Goal: Transaction & Acquisition: Purchase product/service

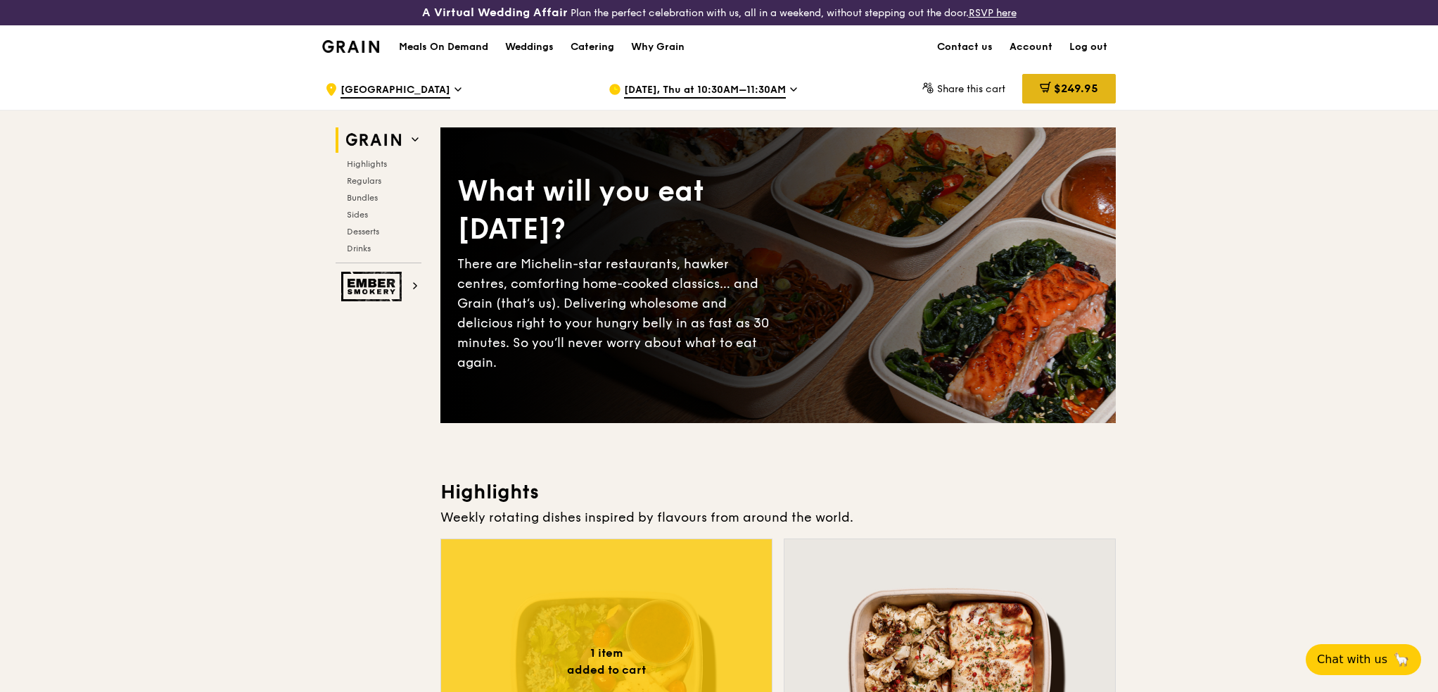
click at [1057, 79] on div "$249.95" at bounding box center [1070, 89] width 94 height 30
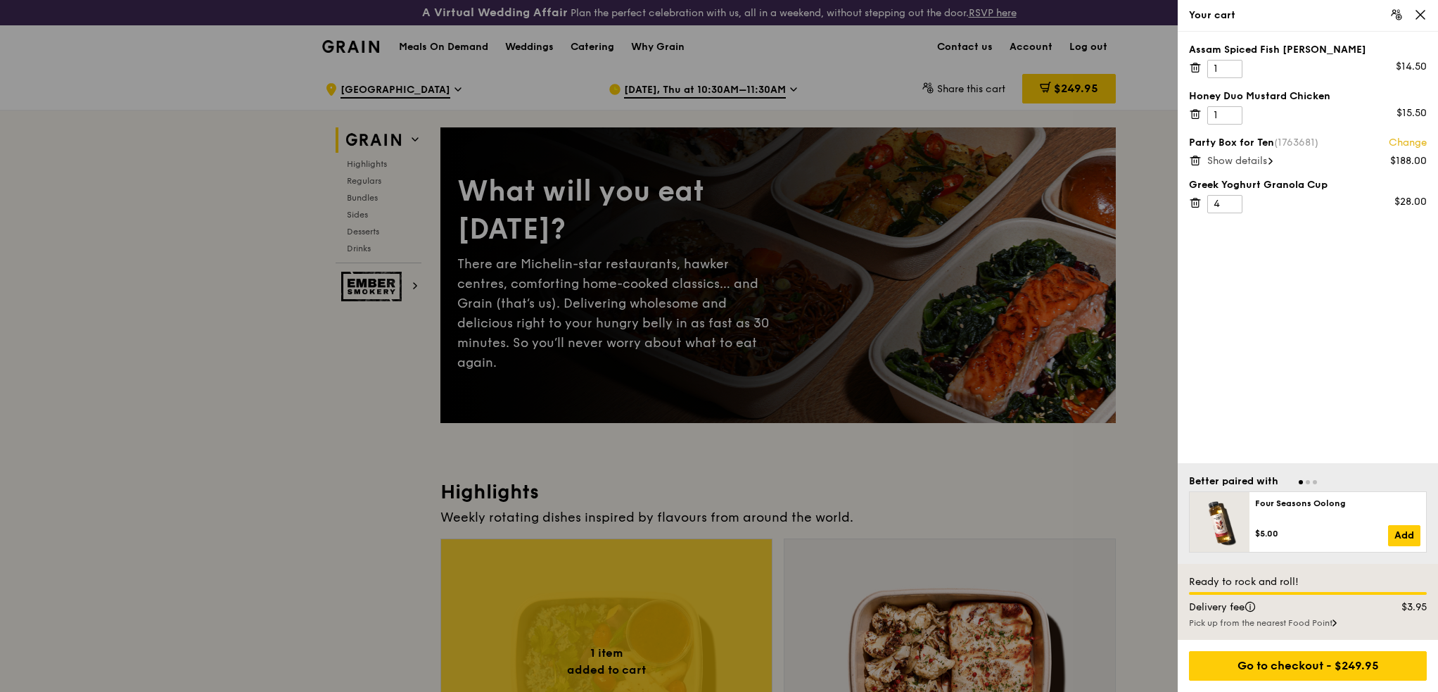
click at [1168, 326] on div at bounding box center [719, 346] width 1438 height 692
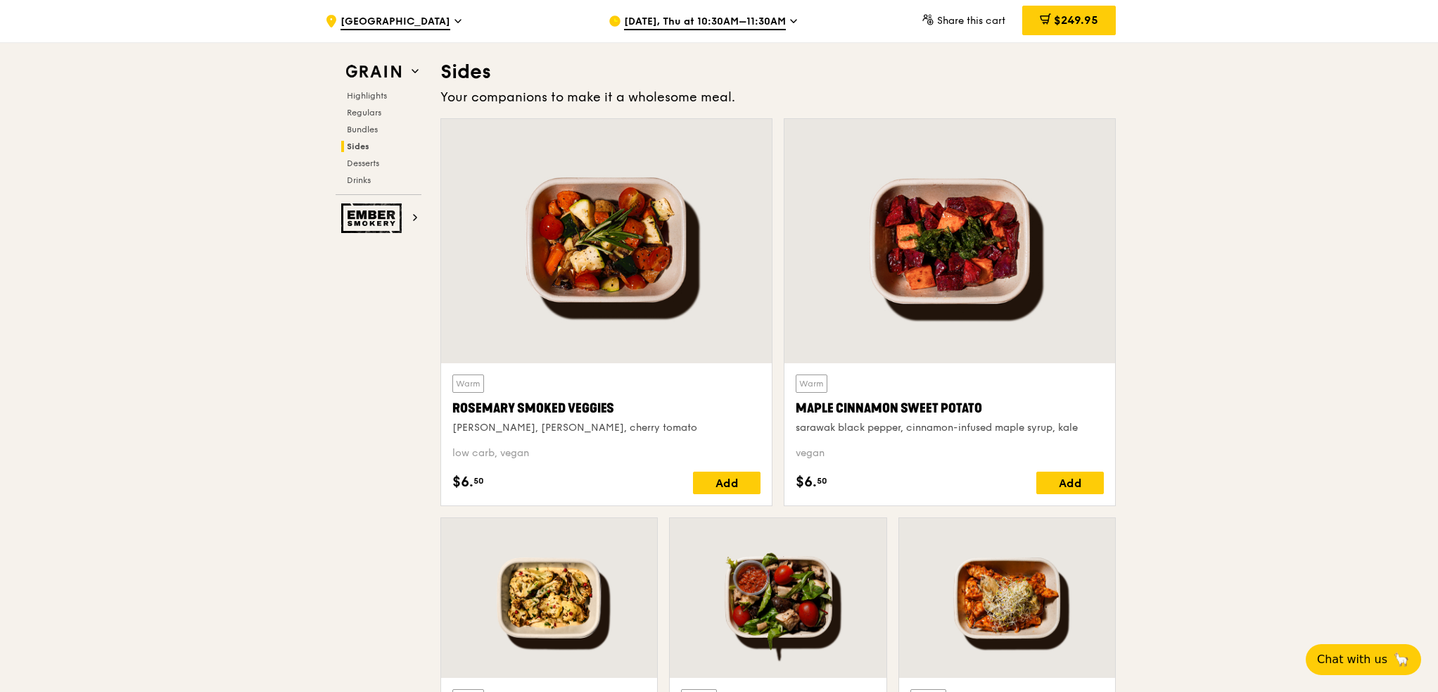
scroll to position [3082, 0]
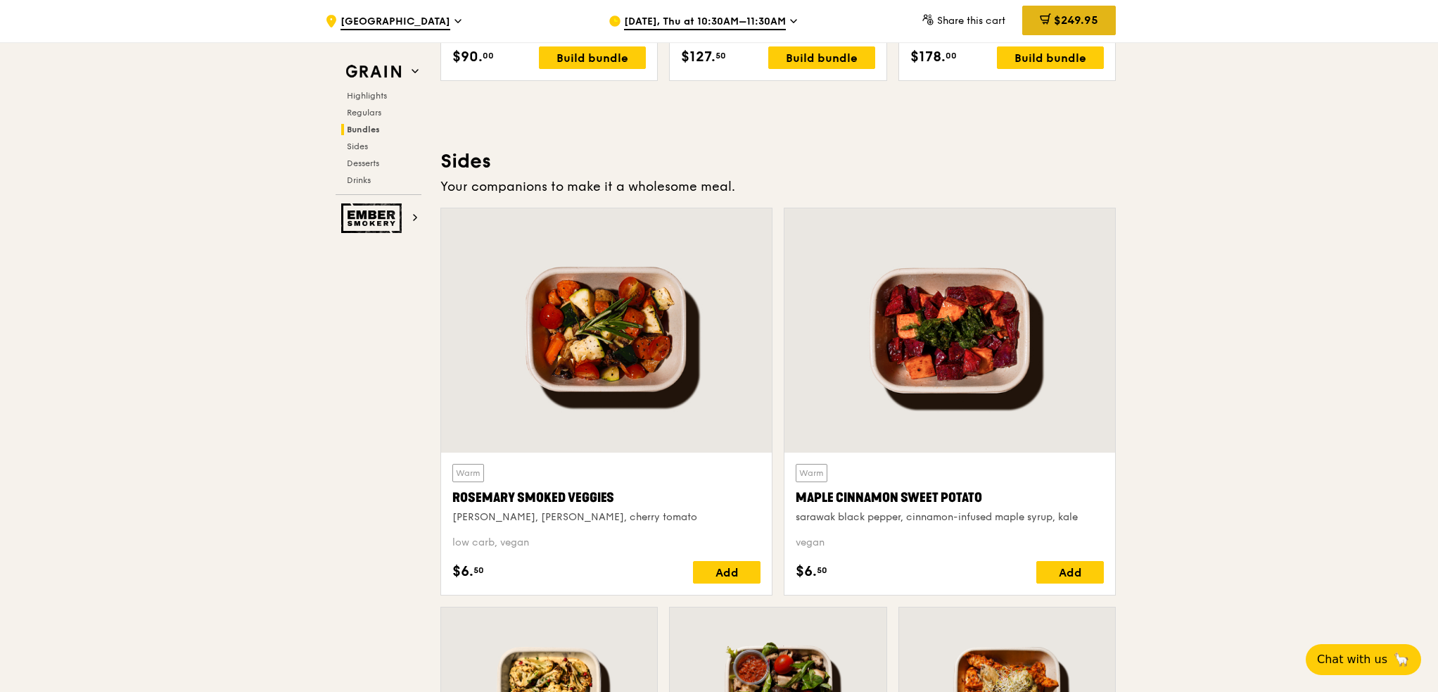
click at [1056, 19] on span "$249.95" at bounding box center [1076, 19] width 44 height 13
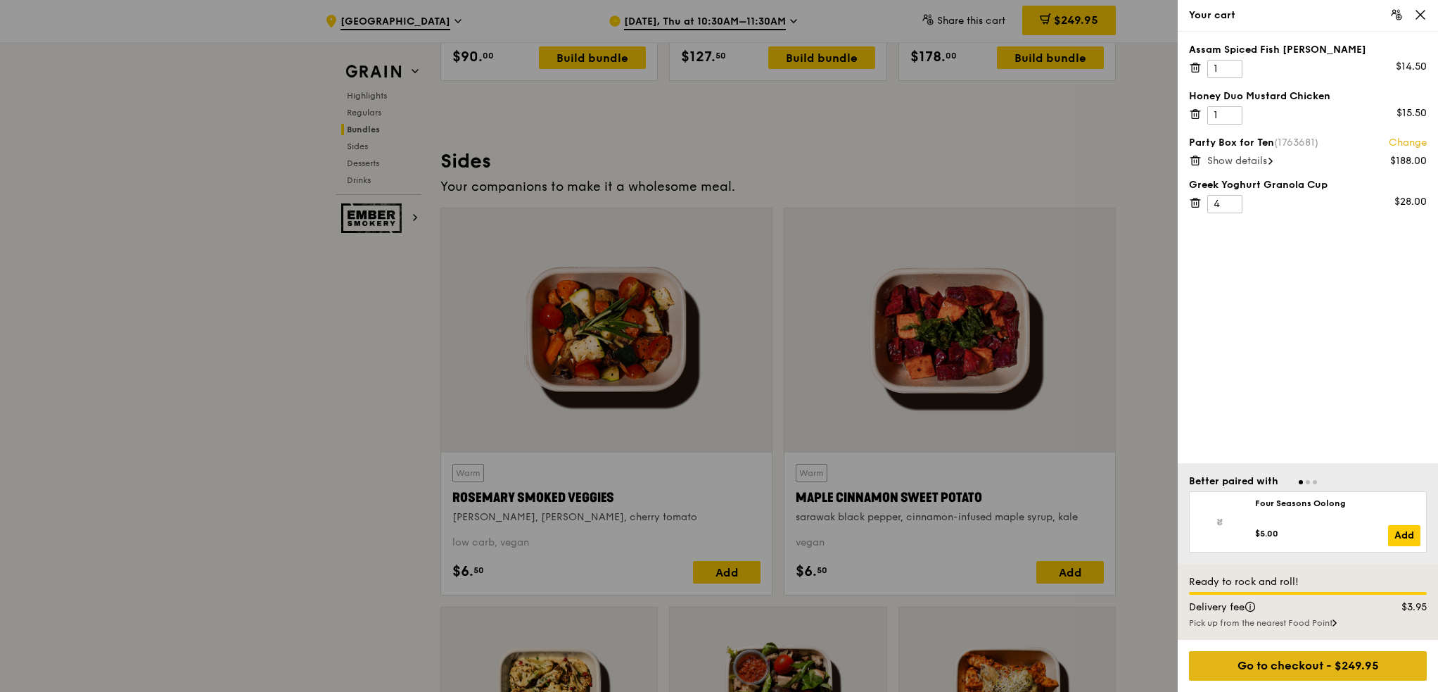
click at [1244, 652] on div "Go to checkout - $249.95" at bounding box center [1308, 666] width 238 height 30
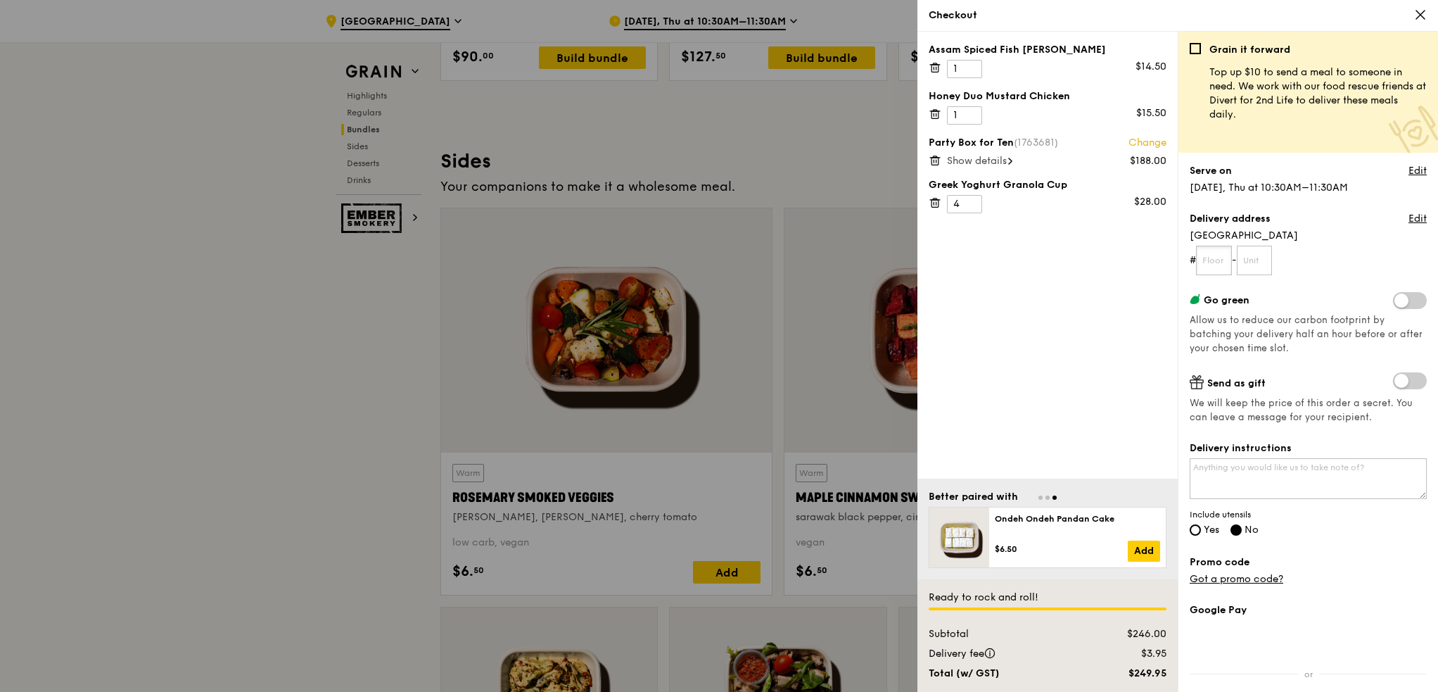
click at [1216, 262] on input "text" at bounding box center [1214, 261] width 36 height 30
type input "01"
type input "1"
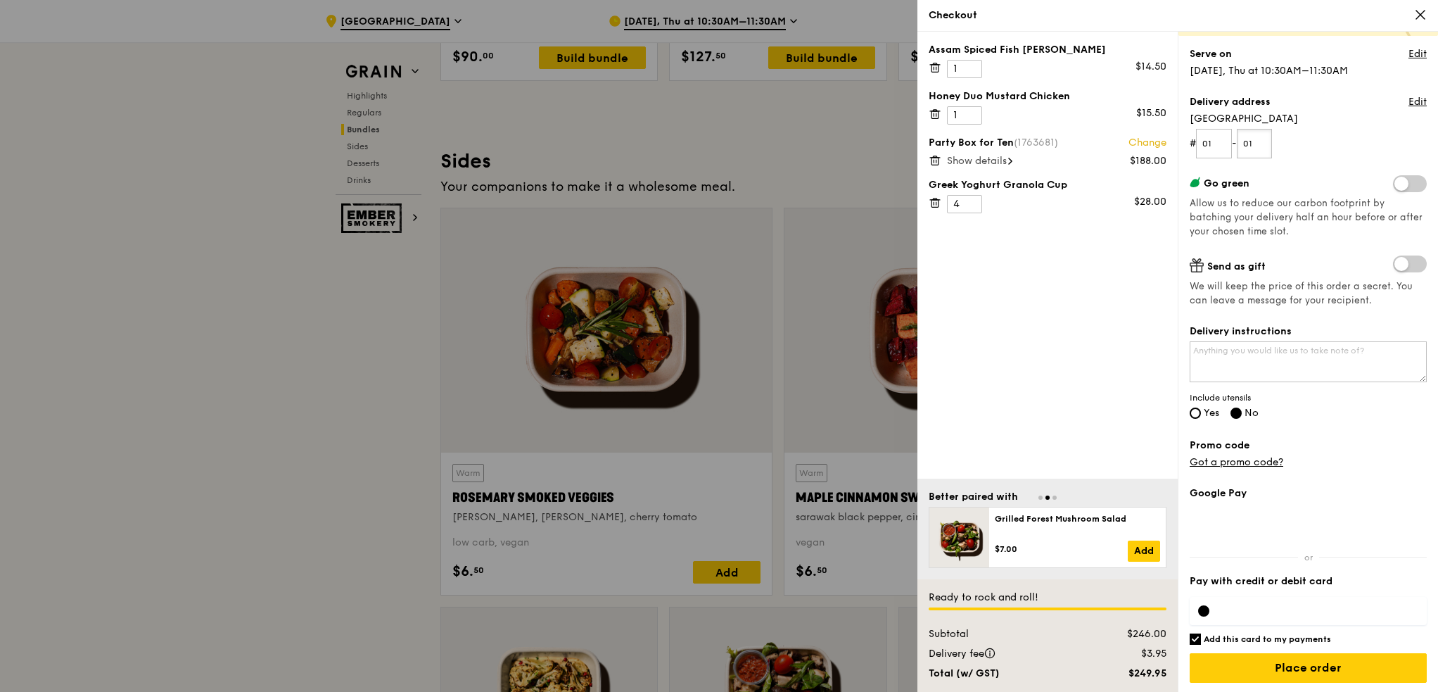
scroll to position [118, 0]
type input "01"
click at [1393, 180] on span at bounding box center [1410, 182] width 34 height 17
click at [1396, 184] on input "checkbox" at bounding box center [1396, 184] width 0 height 0
click at [1250, 360] on textarea "Delivery instructions" at bounding box center [1308, 360] width 237 height 41
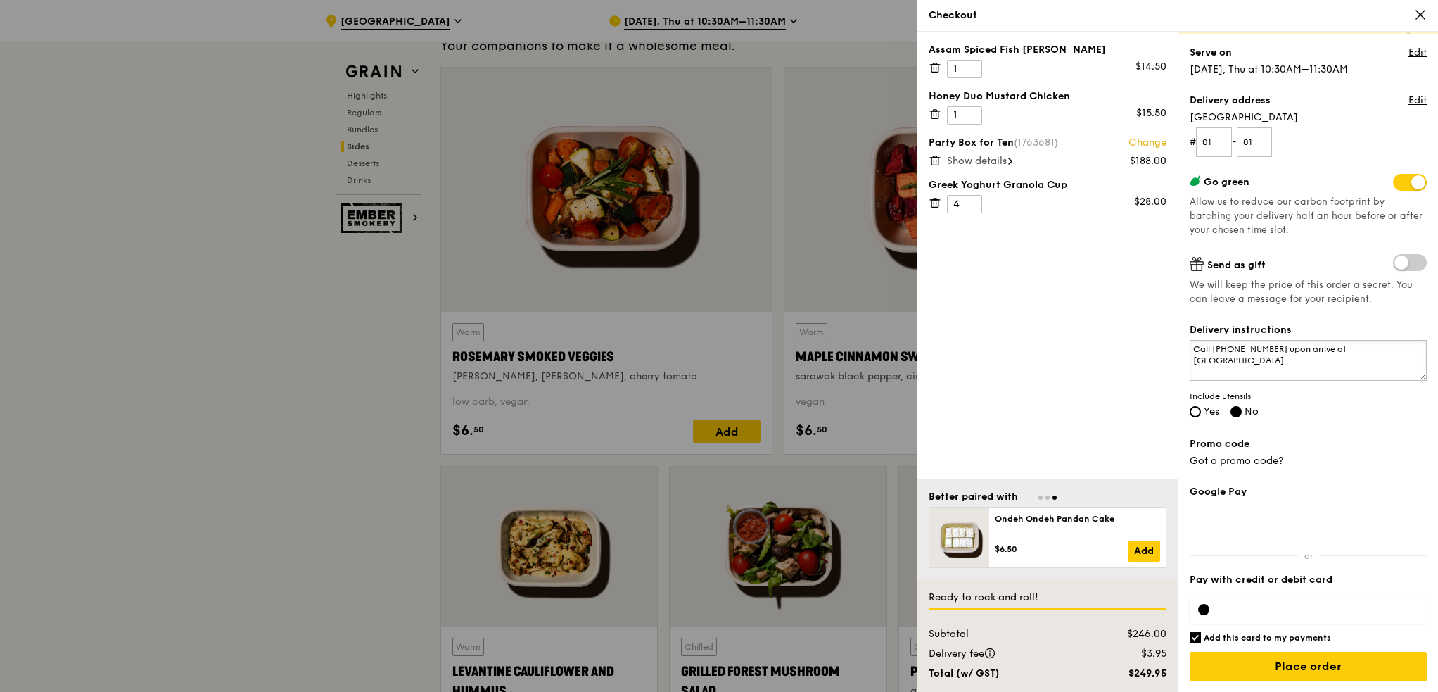
scroll to position [3294, 0]
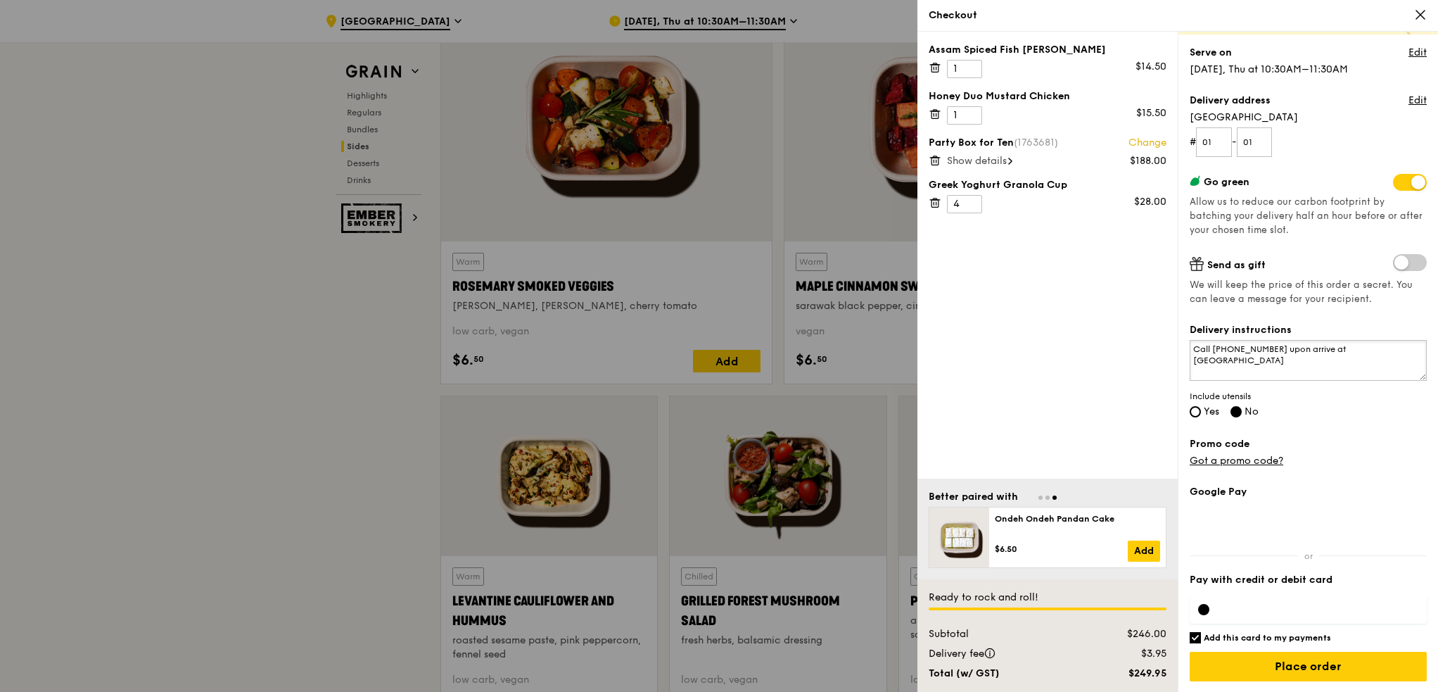
type textarea "Call [PHONE_NUMBER] upon arrive at [GEOGRAPHIC_DATA]"
click at [1208, 611] on div at bounding box center [1203, 609] width 11 height 11
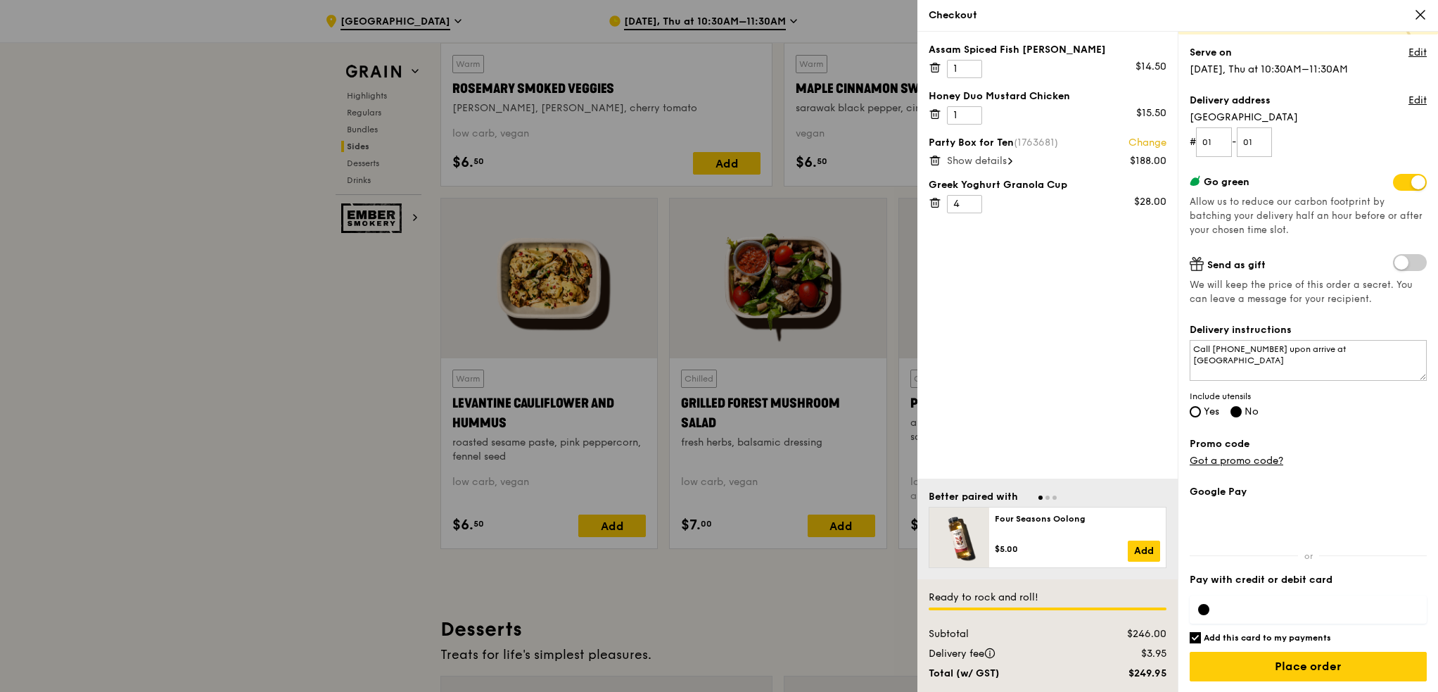
scroll to position [3505, 0]
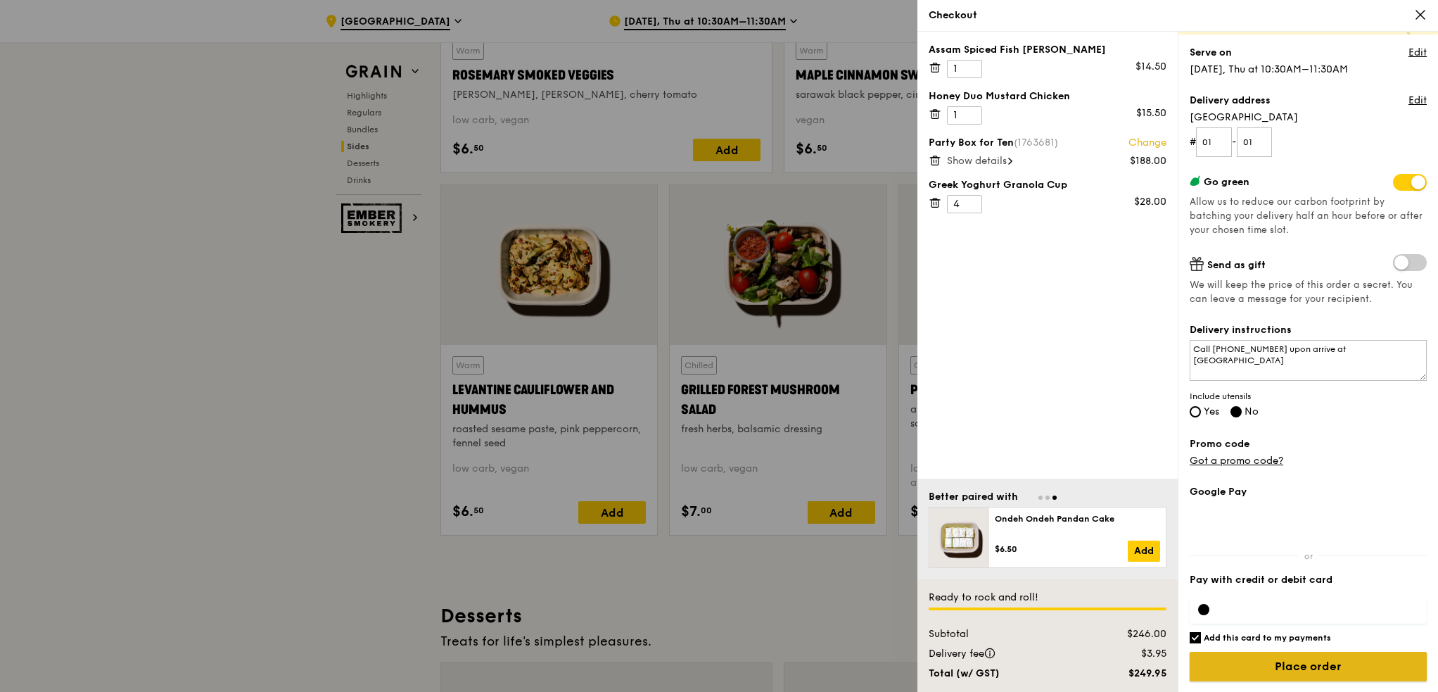
click at [1316, 662] on input "Place order" at bounding box center [1308, 667] width 237 height 30
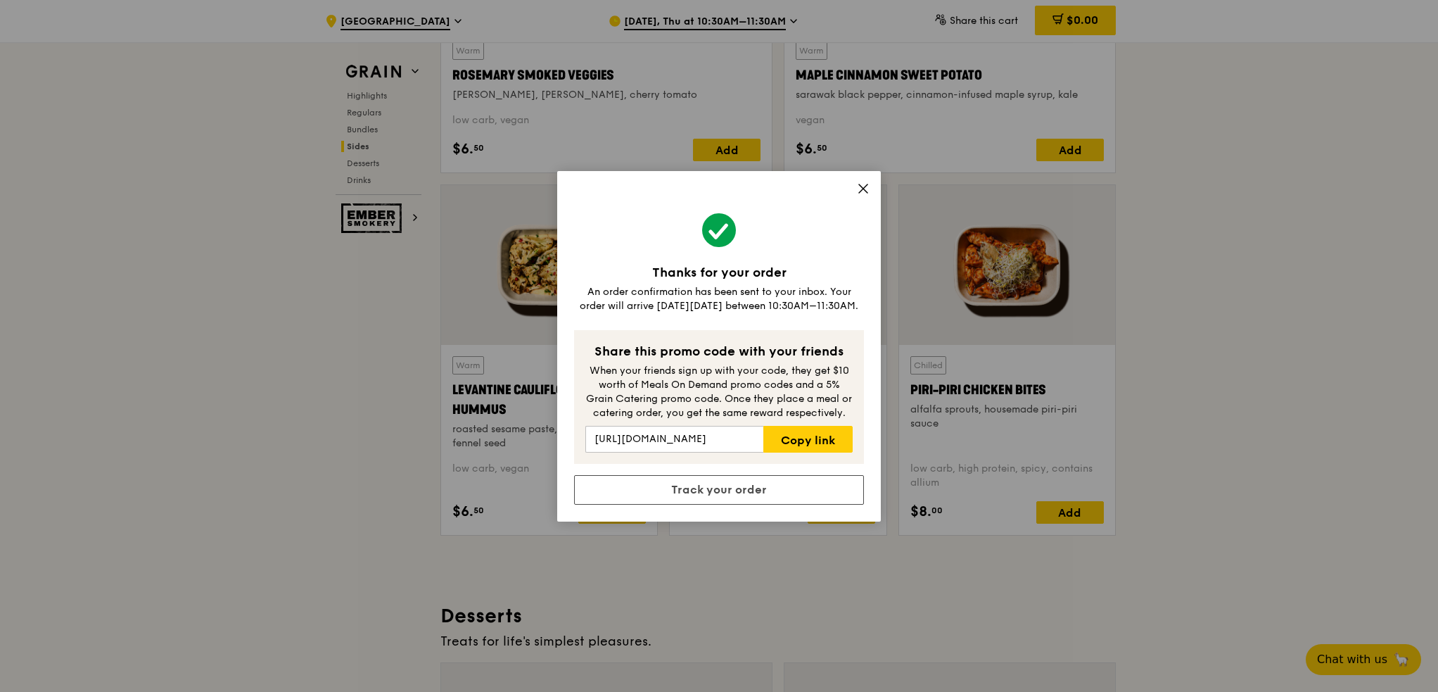
click at [857, 194] on icon at bounding box center [863, 188] width 13 height 13
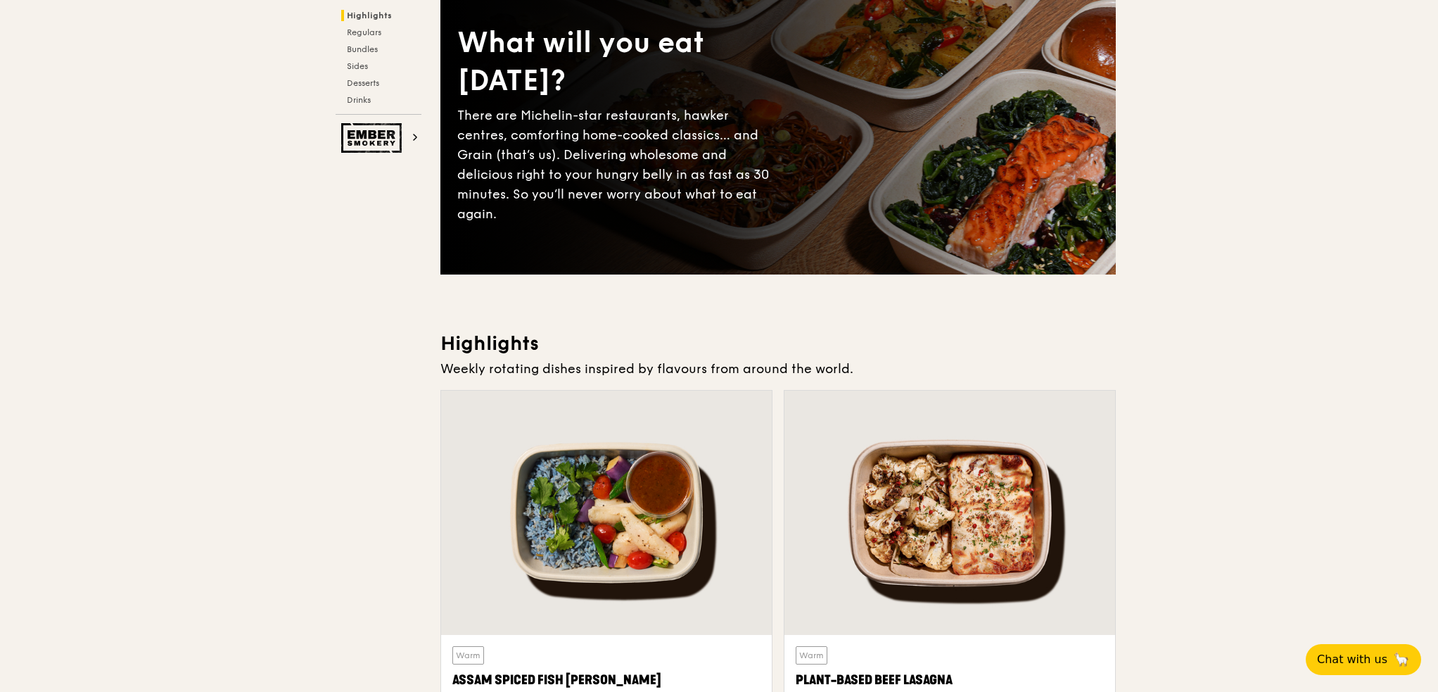
scroll to position [0, 0]
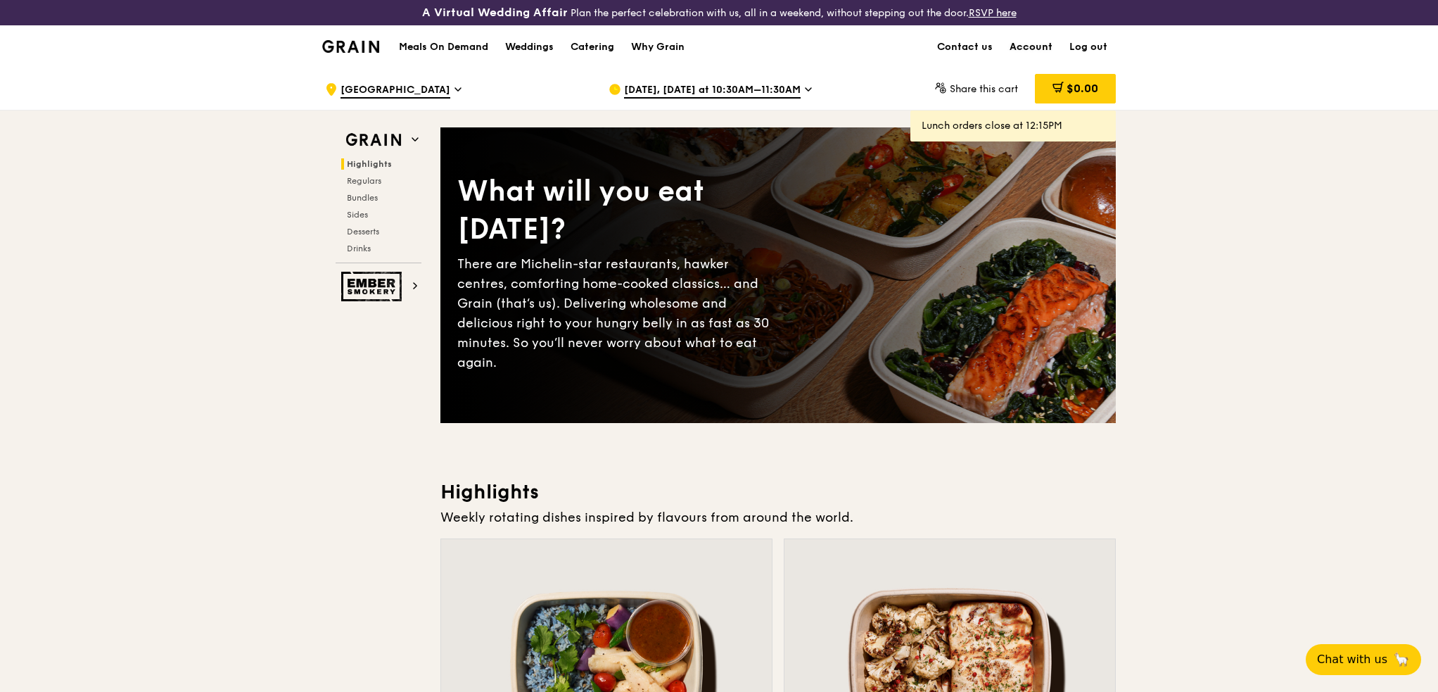
click at [1039, 47] on link "Account" at bounding box center [1031, 47] width 60 height 42
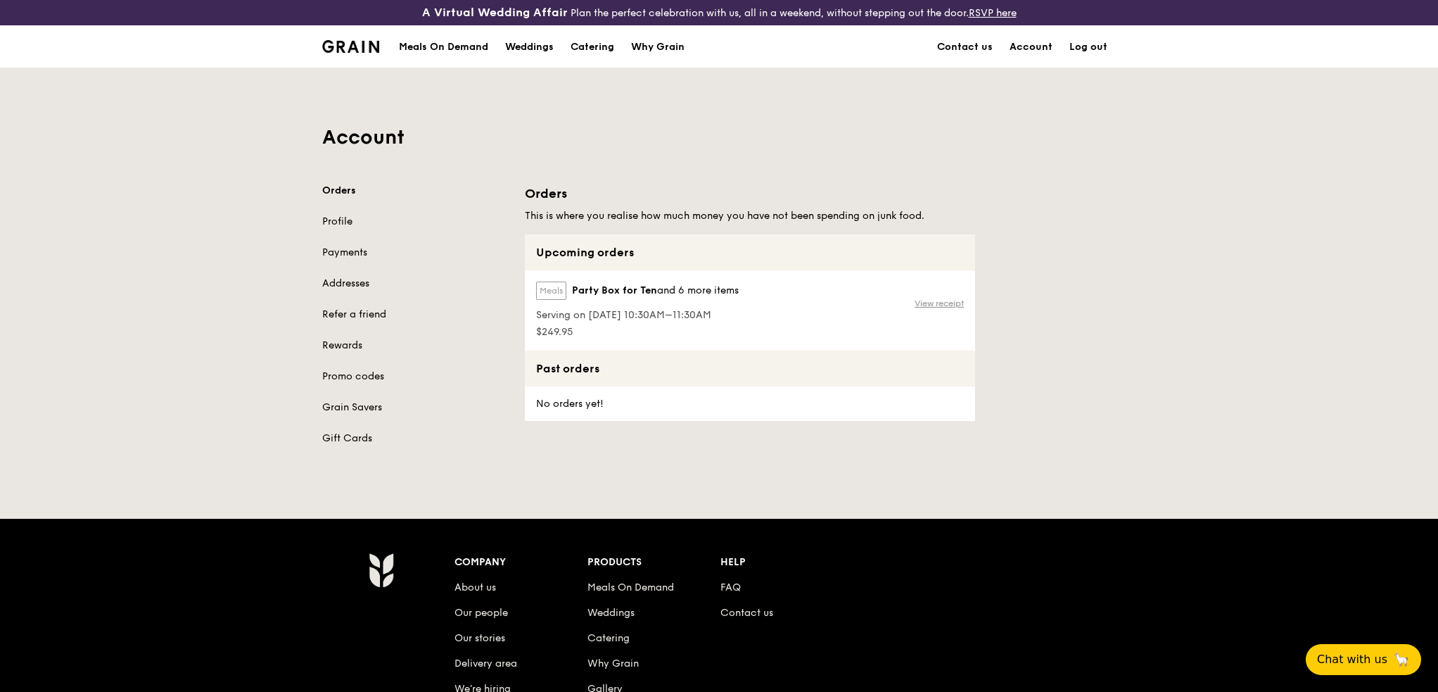
click at [929, 303] on link "View receipt" at bounding box center [939, 303] width 49 height 11
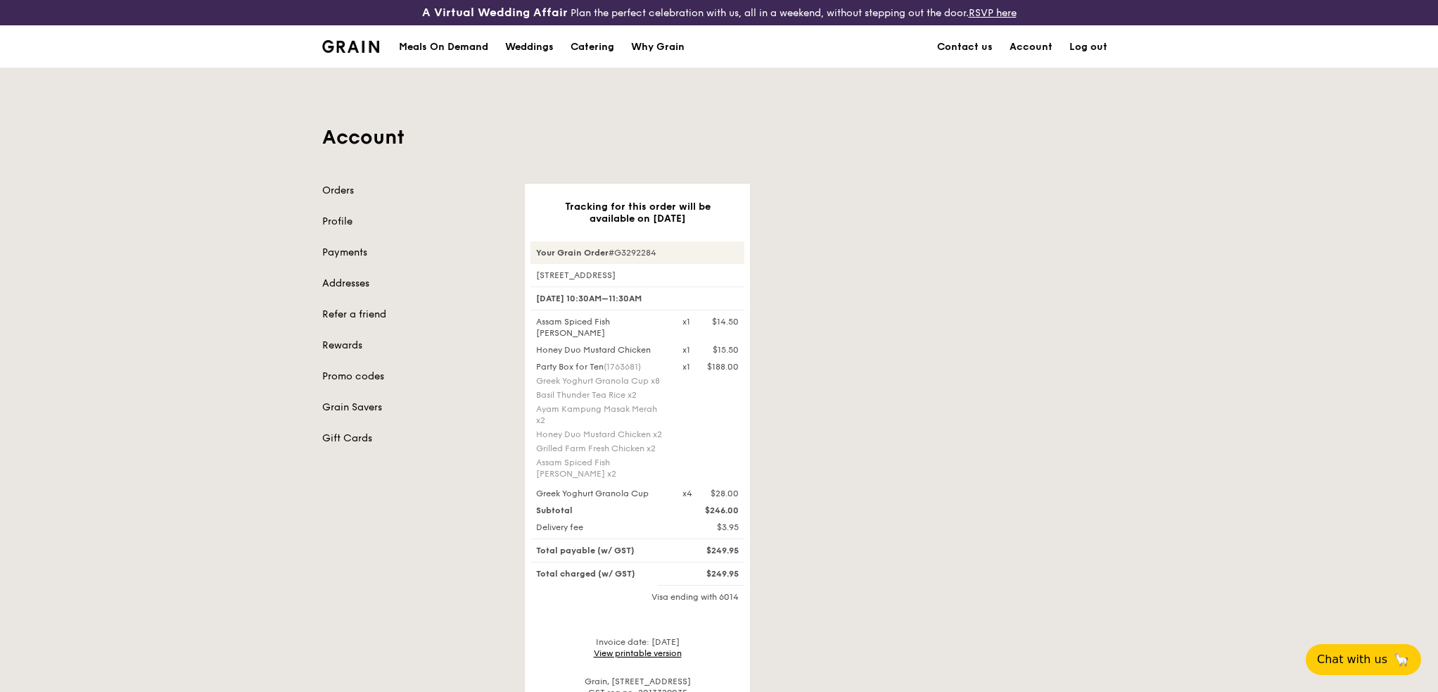
click at [647, 648] on link "View printable version" at bounding box center [638, 653] width 88 height 10
